Goal: Transaction & Acquisition: Download file/media

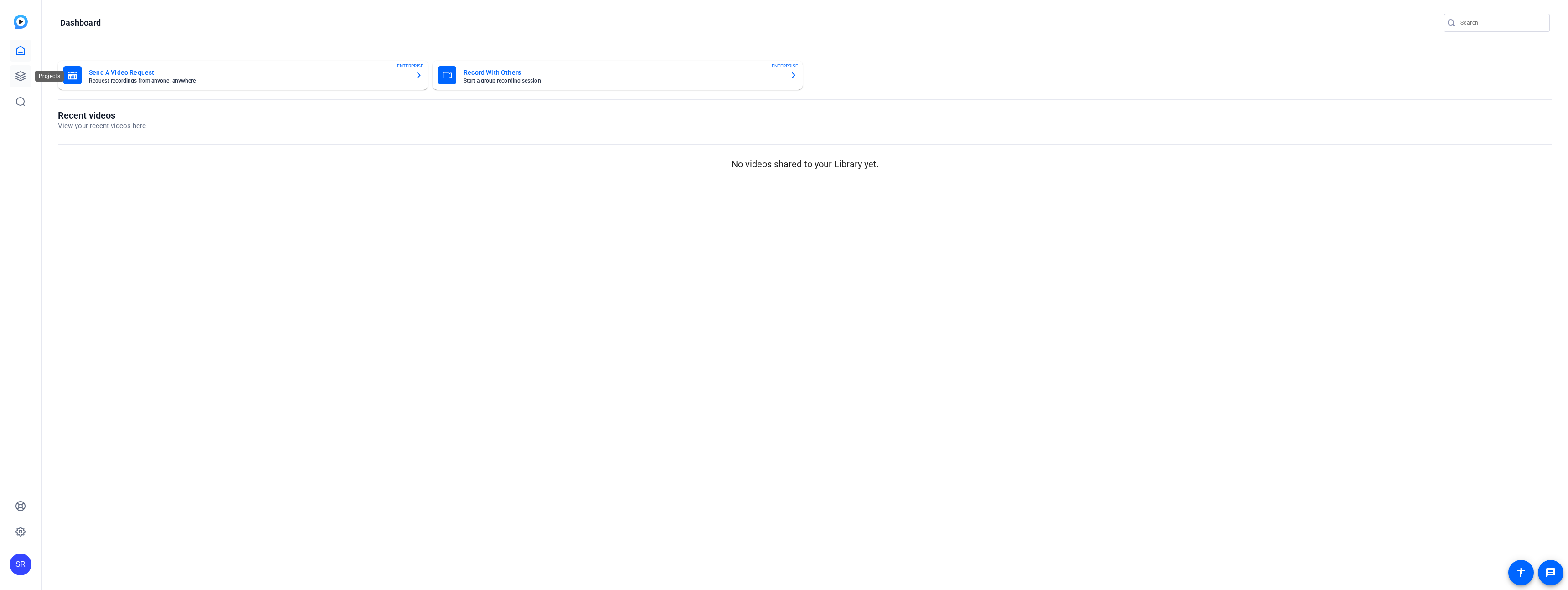
click at [19, 79] on icon at bounding box center [20, 76] width 9 height 9
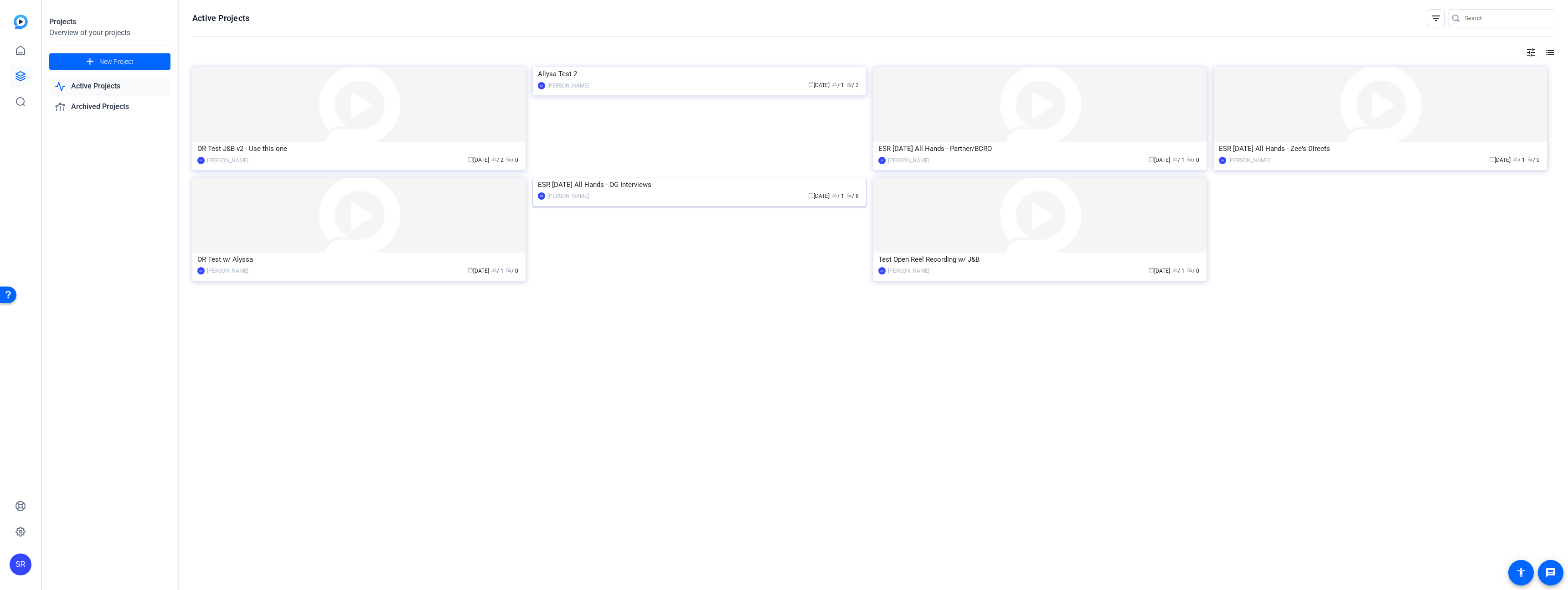
click at [685, 178] on img at bounding box center [699, 178] width 334 height 0
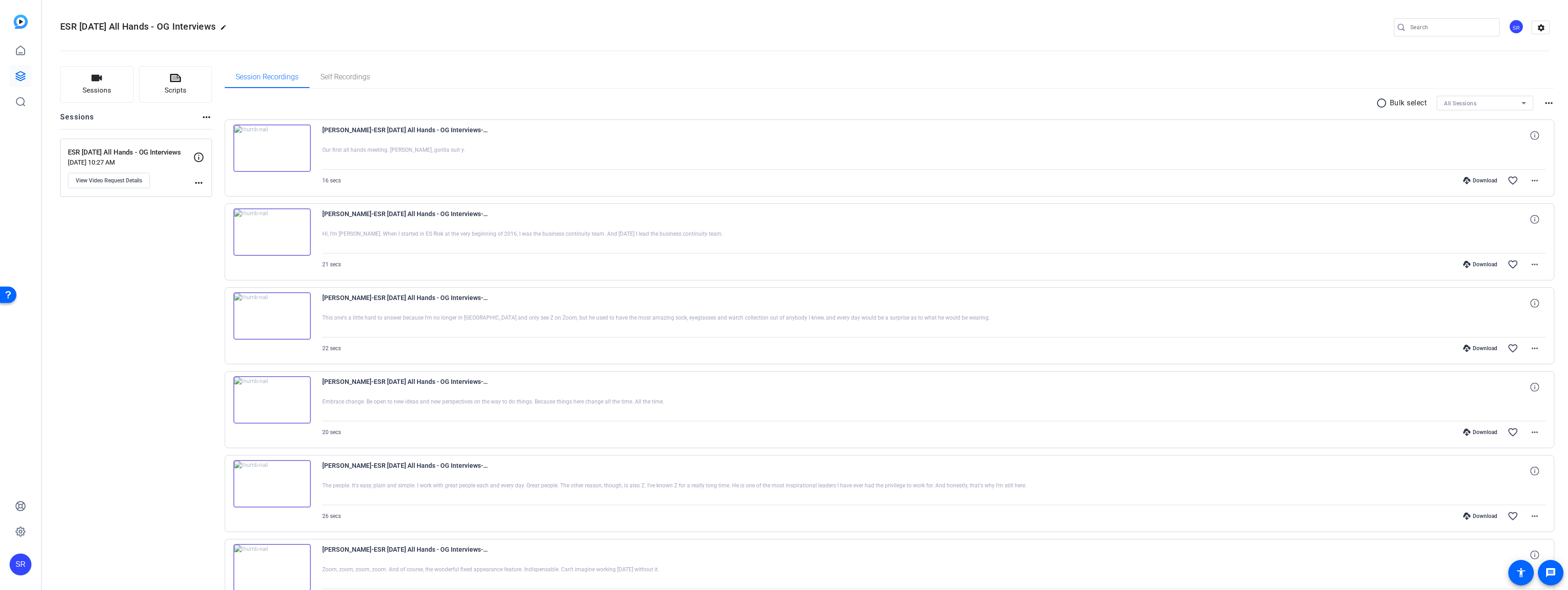
click at [1464, 180] on icon at bounding box center [1466, 180] width 7 height 7
click at [1295, 68] on div "Session Recordings Self Recordings" at bounding box center [890, 77] width 1330 height 22
click at [1529, 182] on mat-icon "more_horiz" at bounding box center [1535, 180] width 11 height 11
click at [1258, 206] on div at bounding box center [784, 295] width 1568 height 590
click at [1532, 184] on mat-icon "more_horiz" at bounding box center [1535, 180] width 11 height 11
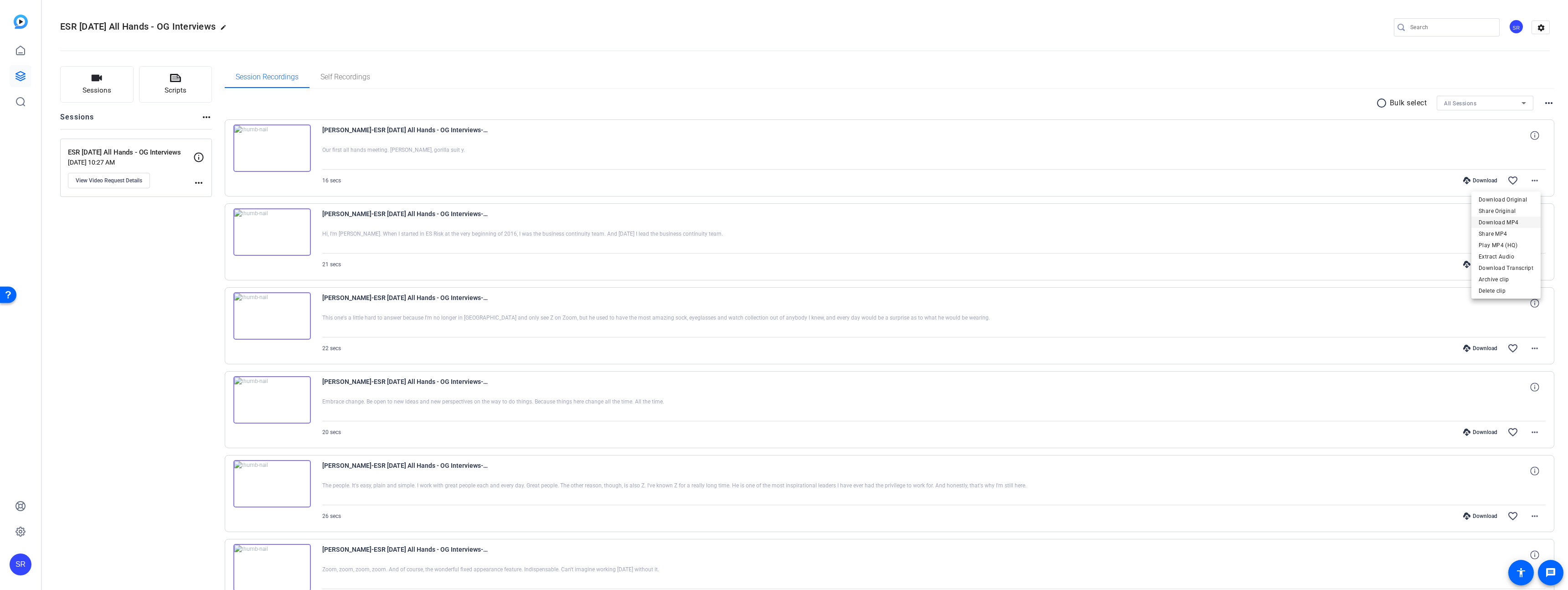
click at [1511, 219] on span "Download MP4" at bounding box center [1506, 222] width 54 height 11
click at [1353, 236] on div at bounding box center [934, 241] width 1224 height 23
click at [1532, 261] on mat-icon "more_horiz" at bounding box center [1535, 264] width 11 height 11
click at [1506, 306] on span "Download MP4" at bounding box center [1506, 306] width 54 height 11
click at [1529, 351] on mat-icon "more_horiz" at bounding box center [1535, 348] width 11 height 11
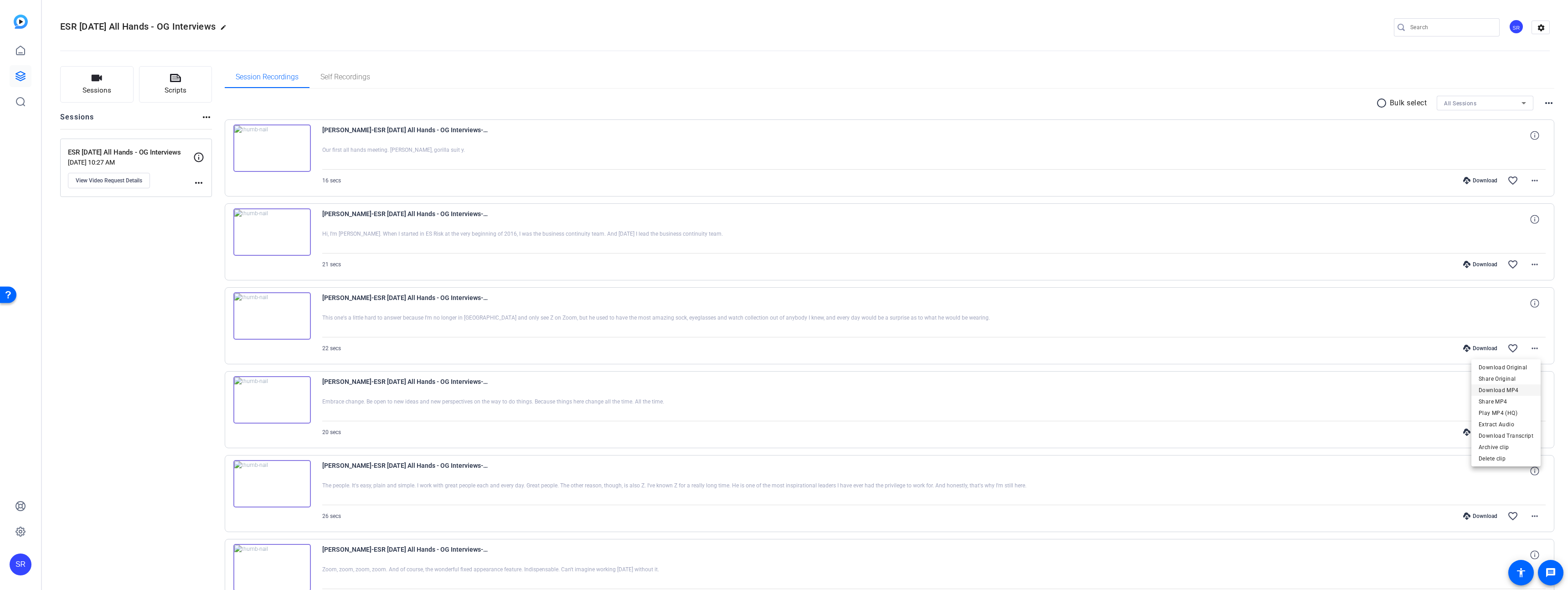
click at [1502, 391] on span "Download MP4" at bounding box center [1506, 390] width 54 height 11
click at [1529, 429] on mat-icon "more_horiz" at bounding box center [1535, 432] width 11 height 11
click at [1516, 475] on span "Download MP4" at bounding box center [1506, 474] width 54 height 11
click at [1529, 512] on mat-icon "more_horiz" at bounding box center [1535, 516] width 11 height 11
click at [1495, 429] on span "Download MP4" at bounding box center [1506, 429] width 54 height 11
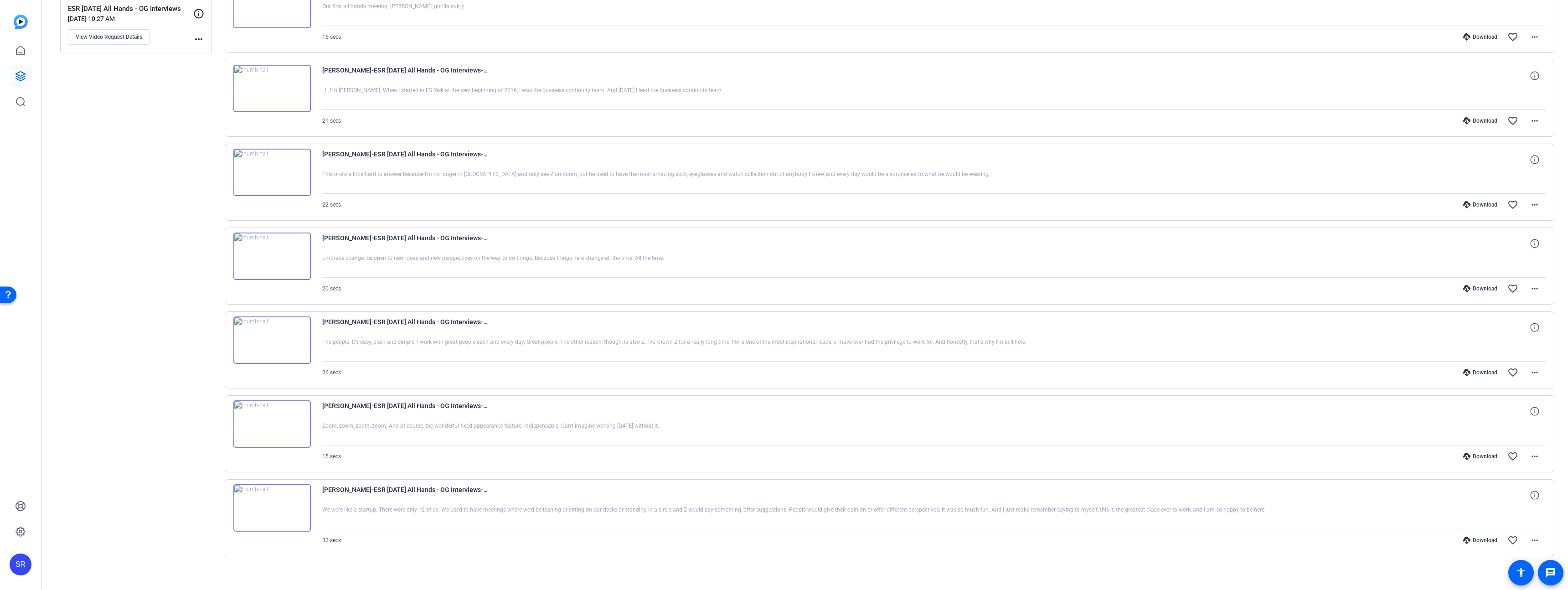
scroll to position [151, 0]
click at [1529, 448] on mat-icon "more_horiz" at bounding box center [1535, 450] width 11 height 11
click at [1510, 492] on span "Download MP4" at bounding box center [1506, 492] width 54 height 11
click at [1531, 530] on mat-icon "more_horiz" at bounding box center [1535, 534] width 11 height 11
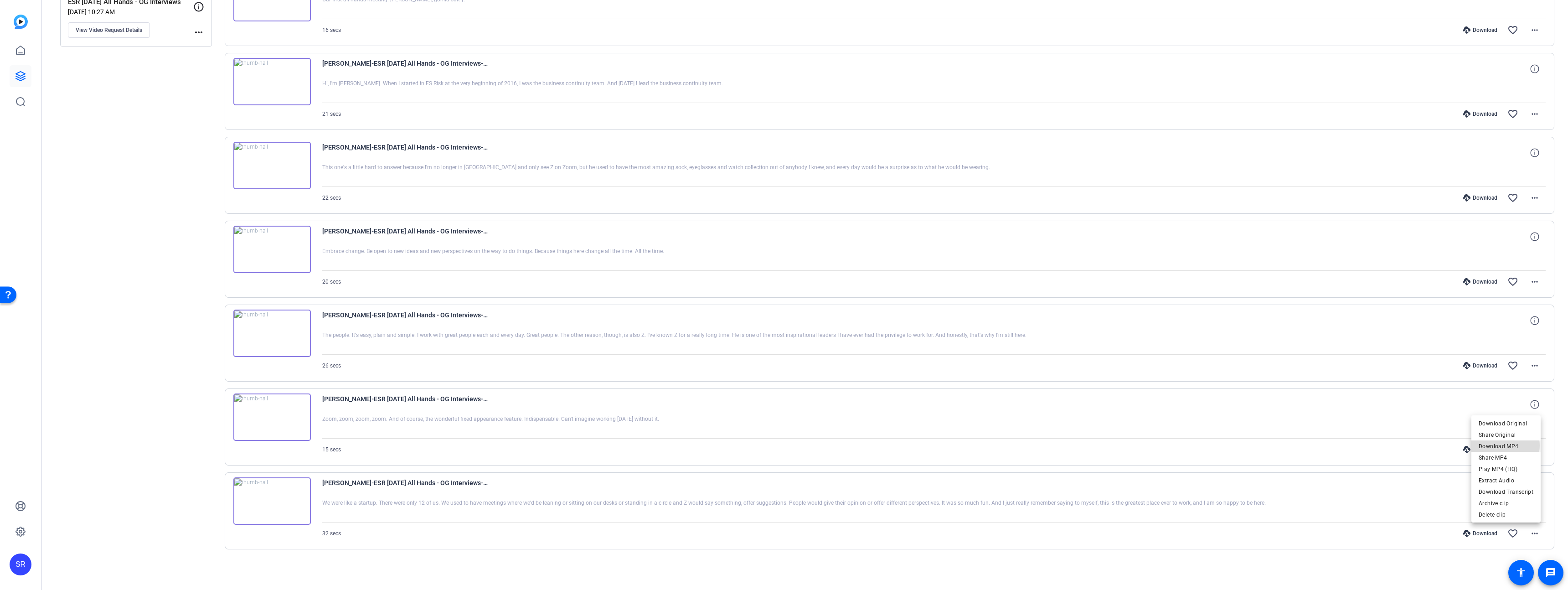
click at [1506, 446] on span "Download MP4" at bounding box center [1506, 446] width 54 height 11
